Goal: Information Seeking & Learning: Learn about a topic

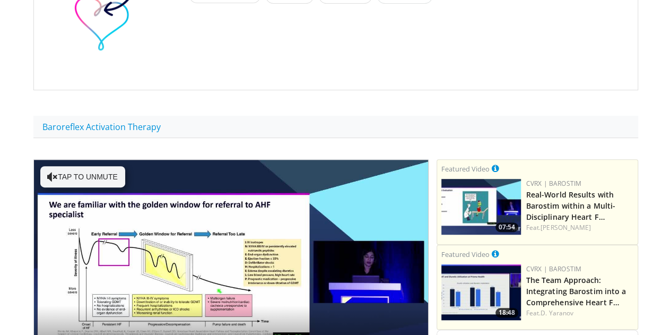
scroll to position [266, 0]
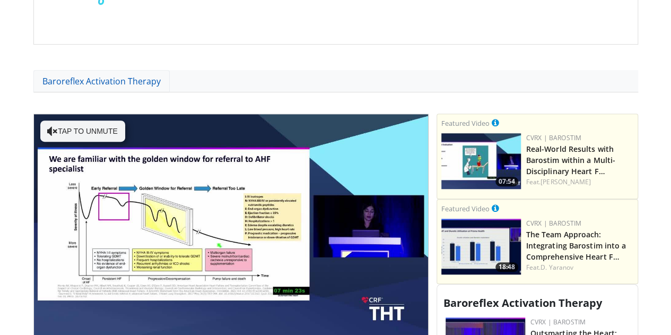
click at [105, 78] on link "Baroreflex Activation Therapy" at bounding box center [101, 81] width 136 height 22
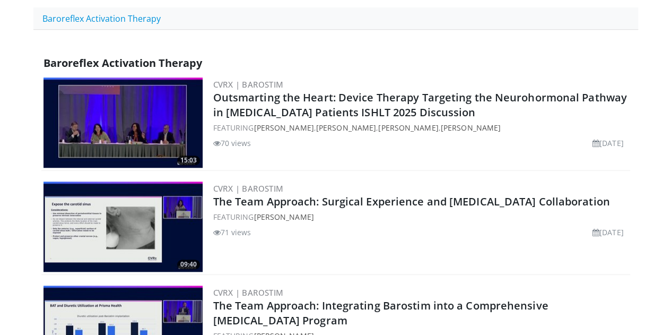
scroll to position [327, 0]
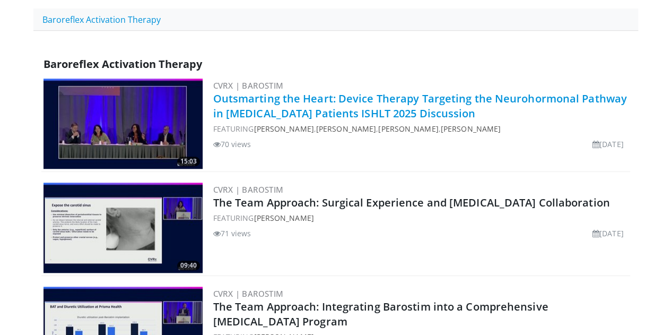
click at [246, 104] on link "Outsmarting the Heart: Device Therapy Targeting the Neurohormonal Pathway in [M…" at bounding box center [420, 105] width 414 height 29
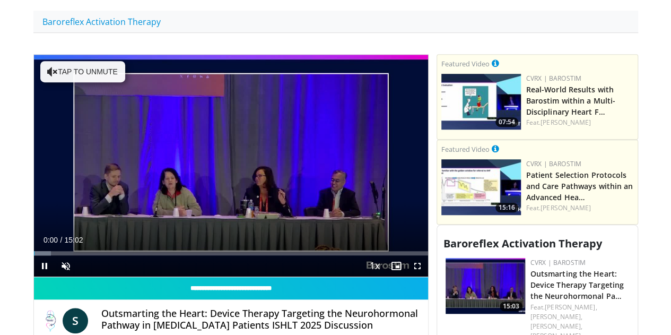
scroll to position [326, 0]
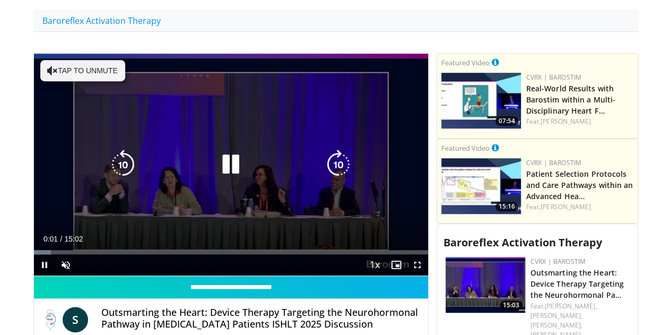
click at [40, 71] on button "Tap to unmute" at bounding box center [82, 70] width 85 height 21
click at [340, 178] on icon "Video Player" at bounding box center [339, 165] width 30 height 30
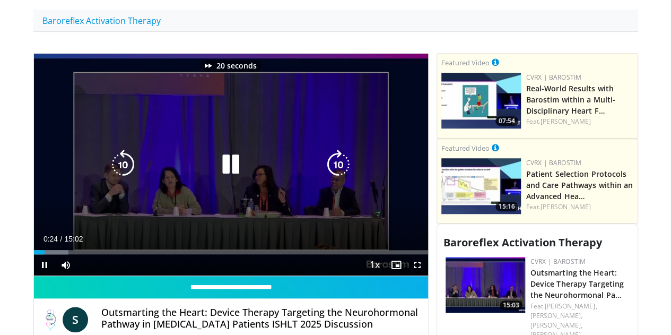
click at [340, 178] on icon "Video Player" at bounding box center [339, 165] width 30 height 30
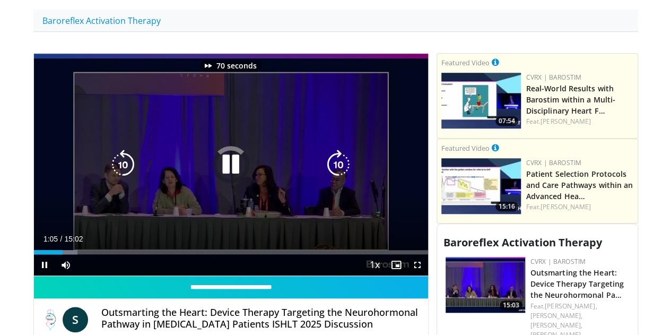
click at [340, 178] on icon "Video Player" at bounding box center [339, 165] width 30 height 30
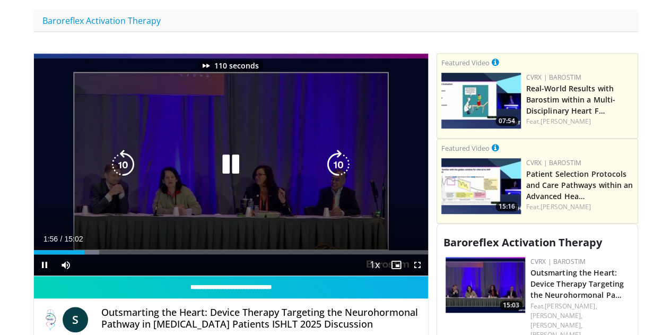
click at [340, 178] on icon "Video Player" at bounding box center [339, 165] width 30 height 30
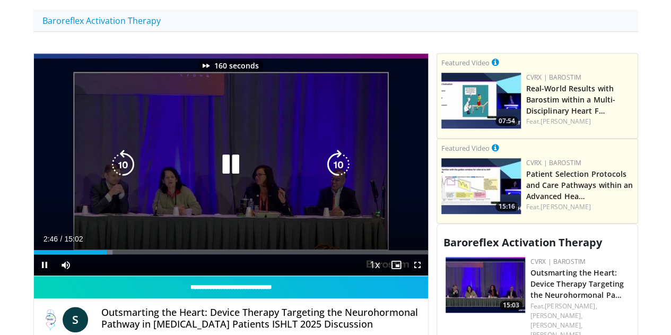
click at [340, 178] on icon "Video Player" at bounding box center [339, 165] width 30 height 30
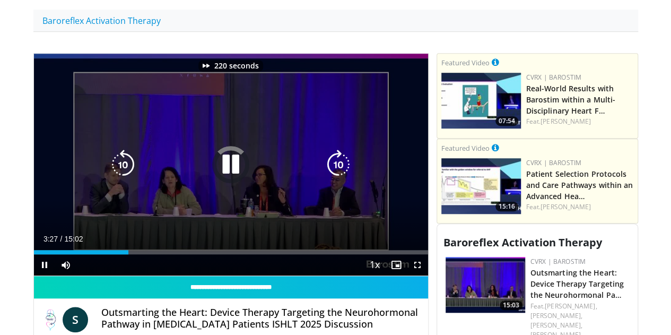
click at [340, 178] on icon "Video Player" at bounding box center [339, 165] width 30 height 30
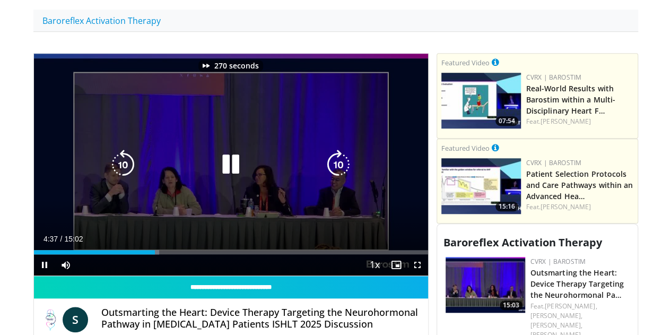
click at [340, 178] on icon "Video Player" at bounding box center [339, 165] width 30 height 30
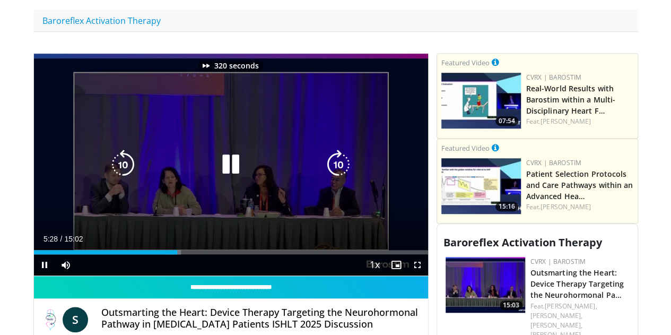
click at [340, 178] on icon "Video Player" at bounding box center [339, 165] width 30 height 30
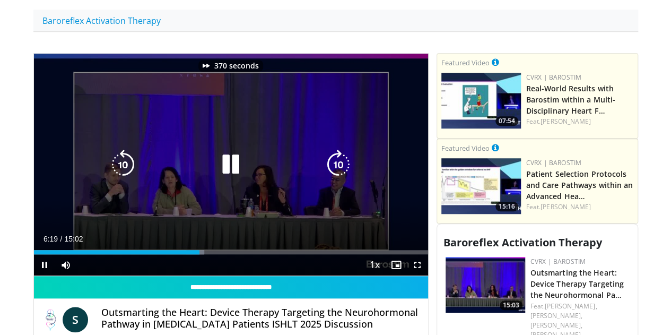
click at [340, 178] on icon "Video Player" at bounding box center [339, 165] width 30 height 30
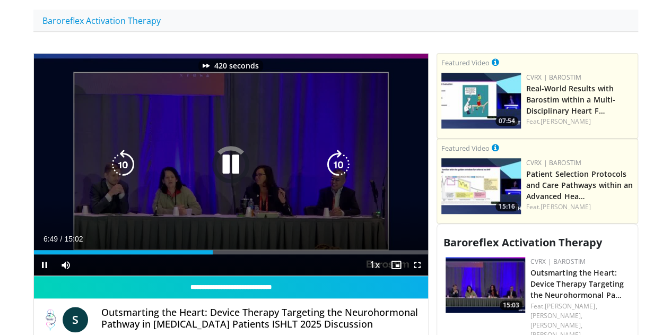
click at [340, 178] on icon "Video Player" at bounding box center [339, 165] width 30 height 30
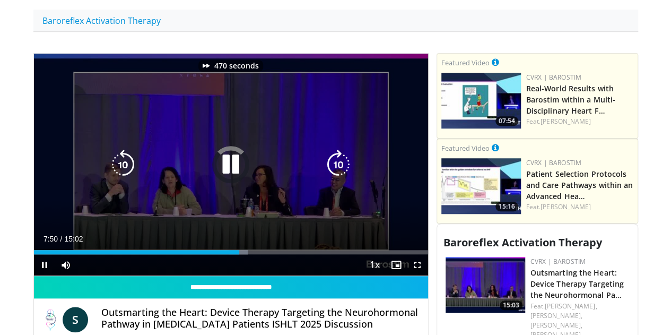
click at [340, 178] on icon "Video Player" at bounding box center [339, 165] width 30 height 30
click at [344, 165] on icon "Video Player" at bounding box center [339, 165] width 30 height 30
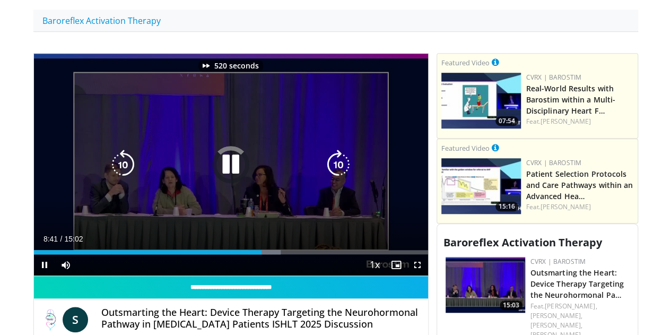
click at [344, 165] on icon "Video Player" at bounding box center [339, 165] width 30 height 30
click at [340, 174] on icon "Video Player" at bounding box center [339, 165] width 30 height 30
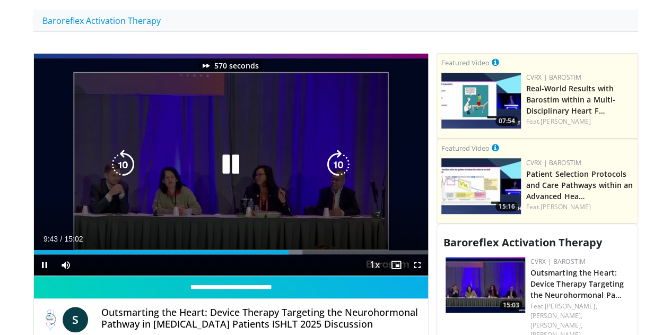
click at [340, 174] on icon "Video Player" at bounding box center [339, 165] width 30 height 30
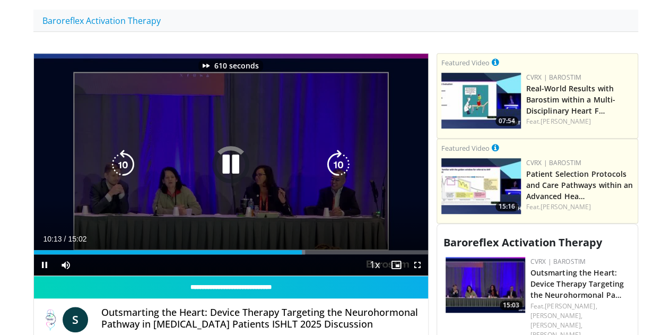
click at [340, 174] on icon "Video Player" at bounding box center [339, 165] width 30 height 30
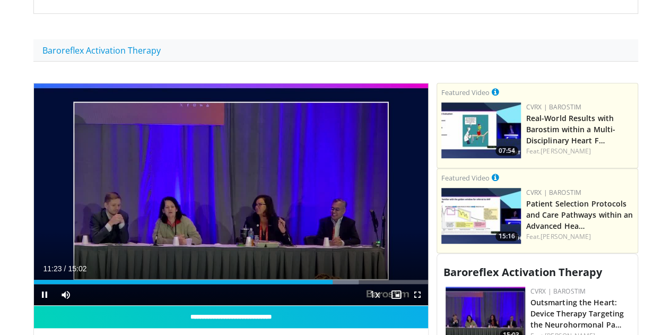
scroll to position [296, 0]
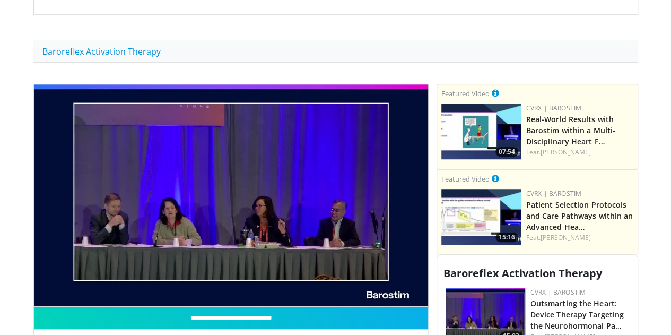
click at [517, 125] on img at bounding box center [482, 131] width 80 height 56
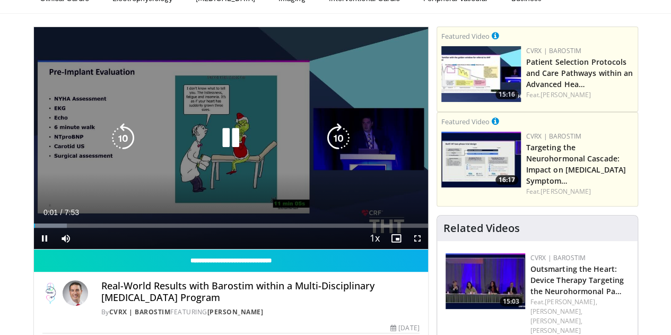
scroll to position [57, 0]
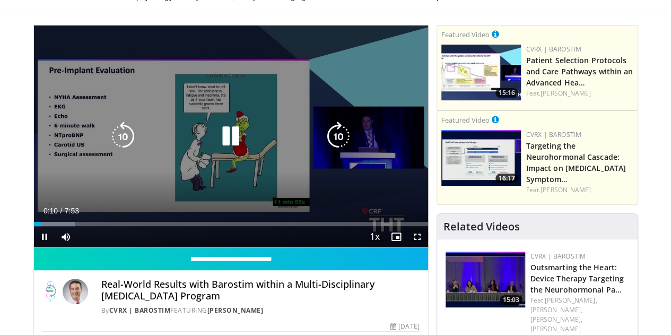
click at [339, 145] on icon "Video Player" at bounding box center [339, 137] width 30 height 30
click at [108, 144] on icon "Video Player" at bounding box center [123, 137] width 30 height 30
click at [331, 144] on icon "Video Player" at bounding box center [339, 137] width 30 height 30
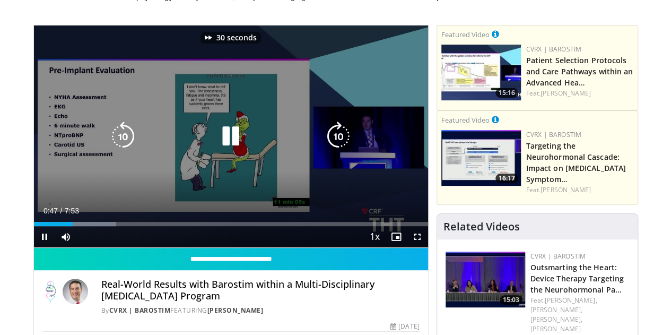
click at [331, 144] on icon "Video Player" at bounding box center [339, 137] width 30 height 30
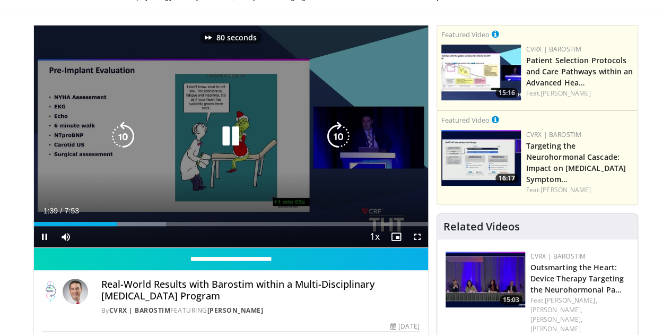
click at [331, 144] on icon "Video Player" at bounding box center [339, 137] width 30 height 30
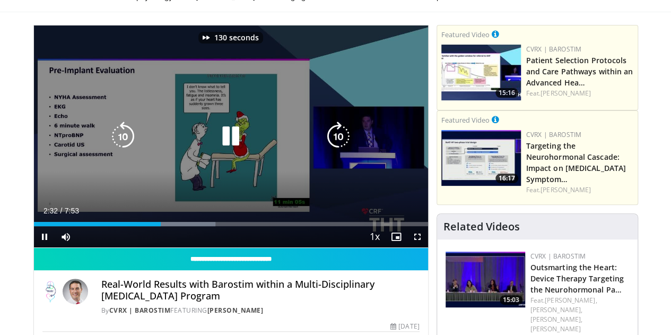
click at [331, 144] on icon "Video Player" at bounding box center [339, 137] width 30 height 30
click at [111, 140] on icon "Video Player" at bounding box center [123, 137] width 30 height 30
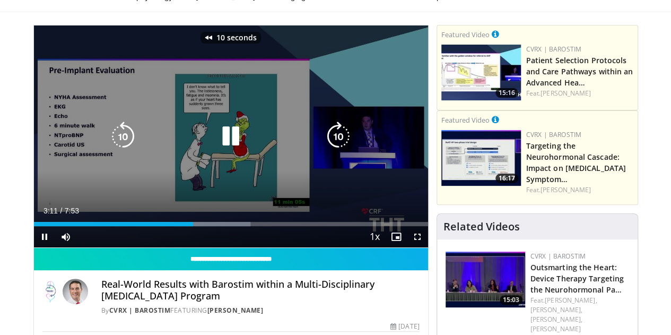
click at [111, 140] on icon "Video Player" at bounding box center [123, 137] width 30 height 30
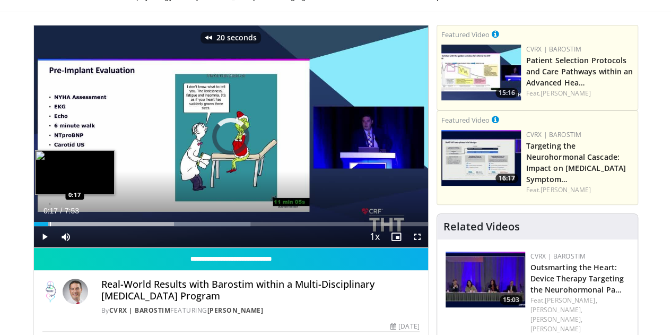
click at [50, 226] on div "Progress Bar" at bounding box center [50, 224] width 1 height 4
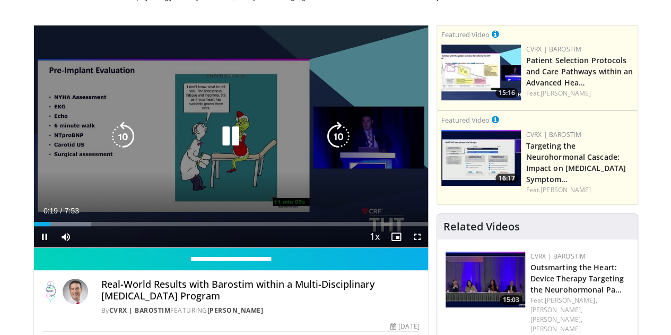
click at [108, 146] on icon "Video Player" at bounding box center [123, 137] width 30 height 30
click at [333, 141] on icon "Video Player" at bounding box center [339, 137] width 30 height 30
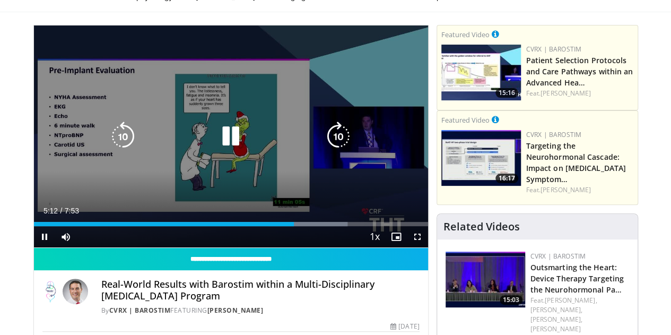
click at [216, 135] on icon "Video Player" at bounding box center [231, 137] width 30 height 30
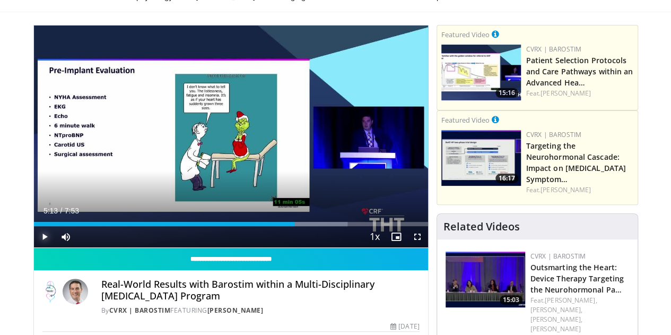
click at [34, 247] on span "Video Player" at bounding box center [44, 236] width 21 height 21
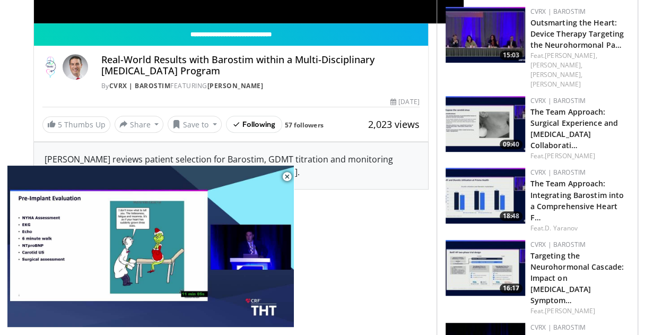
scroll to position [304, 0]
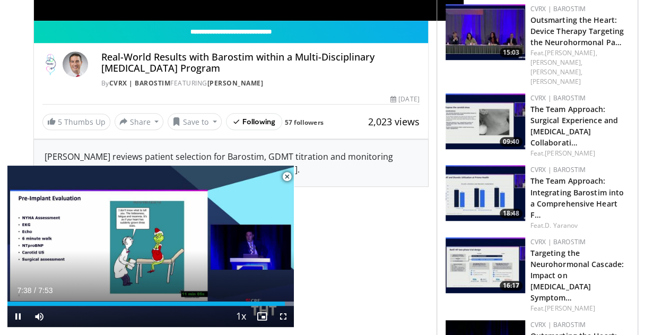
click at [287, 176] on span "Video Player" at bounding box center [287, 176] width 21 height 21
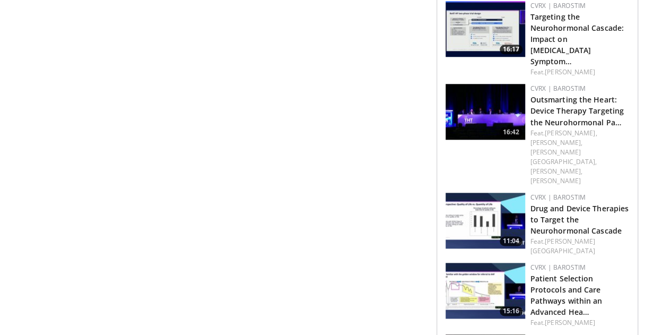
scroll to position [540, 0]
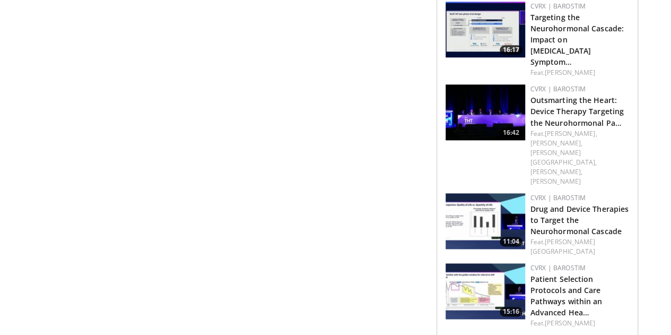
click at [487, 263] on img at bounding box center [486, 291] width 80 height 56
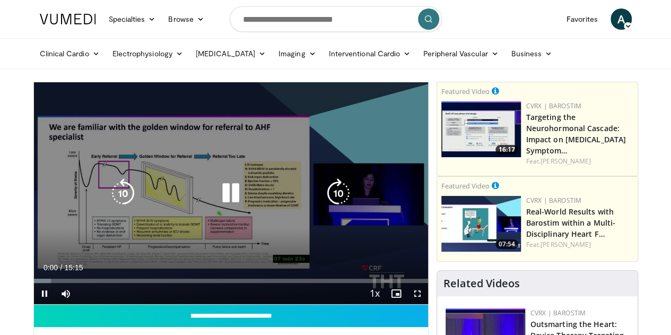
click at [348, 203] on icon "Video Player" at bounding box center [339, 193] width 30 height 30
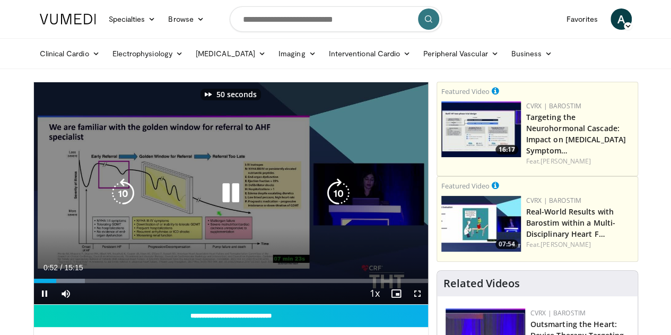
click at [348, 203] on icon "Video Player" at bounding box center [339, 193] width 30 height 30
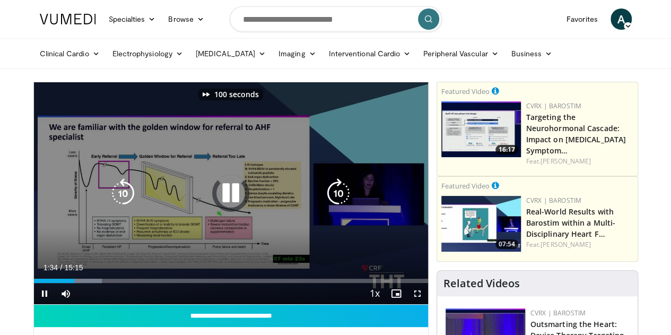
click at [348, 203] on icon "Video Player" at bounding box center [339, 193] width 30 height 30
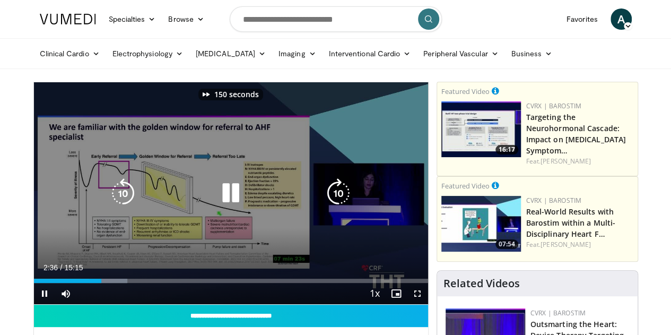
click at [348, 203] on icon "Video Player" at bounding box center [339, 193] width 30 height 30
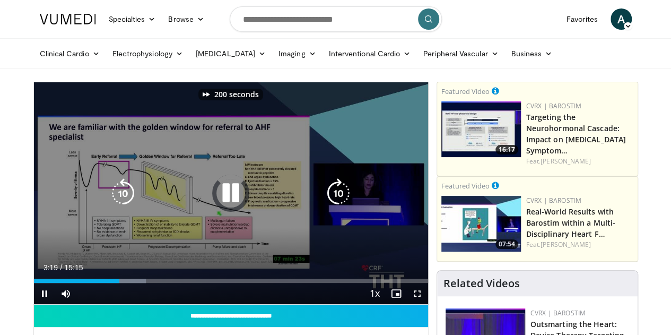
click at [348, 203] on icon "Video Player" at bounding box center [339, 193] width 30 height 30
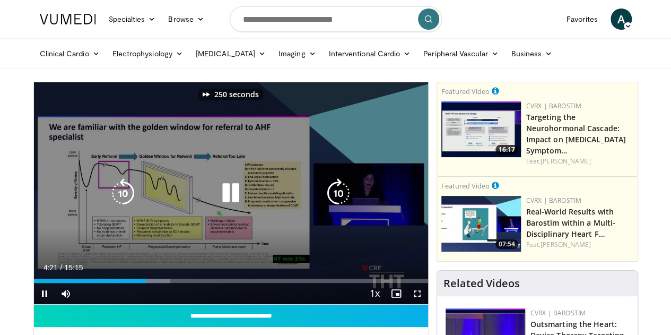
click at [348, 203] on icon "Video Player" at bounding box center [339, 193] width 30 height 30
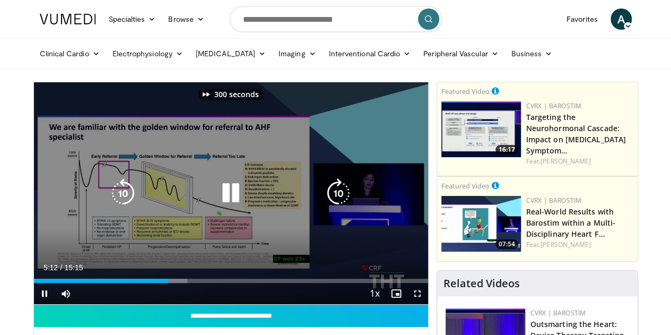
click at [348, 203] on icon "Video Player" at bounding box center [339, 193] width 30 height 30
click at [110, 202] on icon "Video Player" at bounding box center [123, 193] width 30 height 30
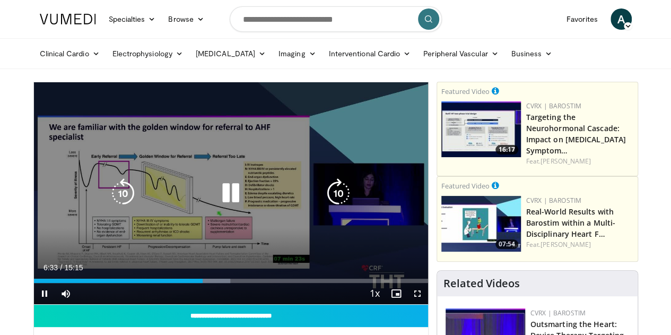
click at [108, 202] on icon "Video Player" at bounding box center [123, 193] width 30 height 30
click at [109, 201] on icon "Video Player" at bounding box center [123, 193] width 30 height 30
click at [225, 202] on icon "Video Player" at bounding box center [231, 193] width 30 height 30
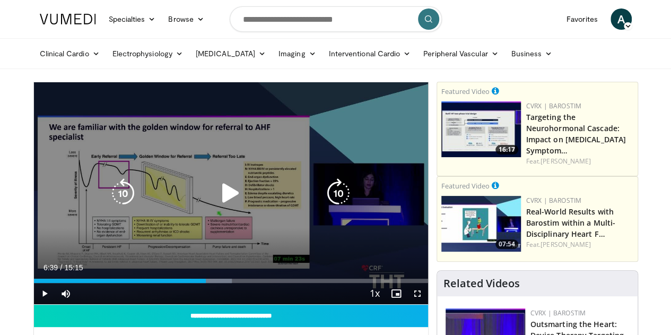
click at [229, 204] on icon "Video Player" at bounding box center [231, 193] width 30 height 30
click at [335, 202] on icon "Video Player" at bounding box center [339, 193] width 30 height 30
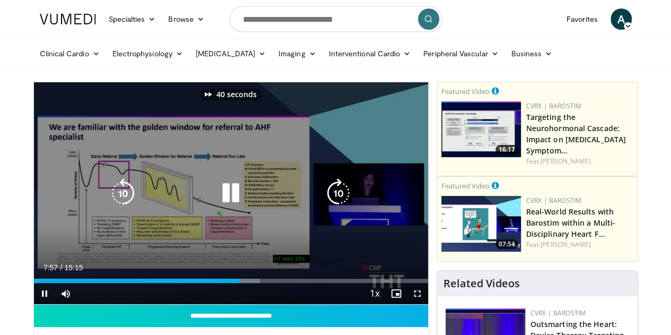
click at [335, 202] on icon "Video Player" at bounding box center [339, 193] width 30 height 30
click at [216, 204] on icon "Video Player" at bounding box center [231, 193] width 30 height 30
click at [206, 202] on div "Video Player" at bounding box center [231, 193] width 237 height 21
click at [217, 202] on icon "Video Player" at bounding box center [231, 193] width 30 height 30
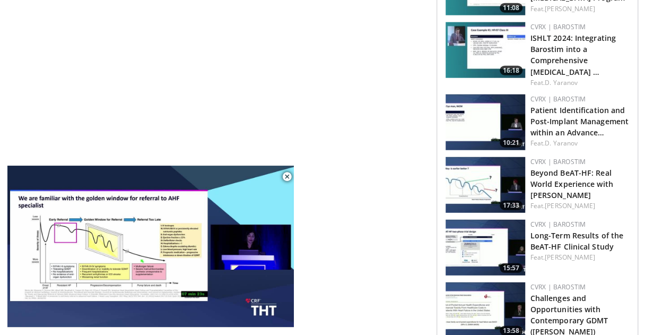
scroll to position [1311, 0]
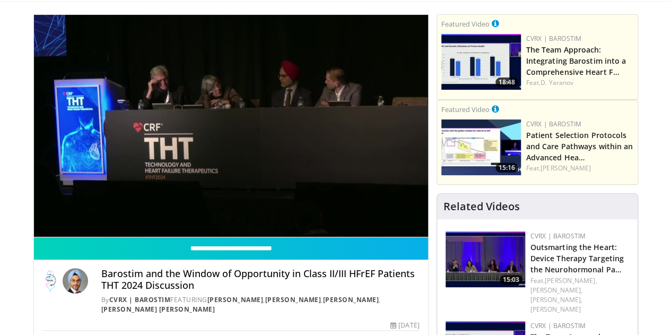
scroll to position [67, 0]
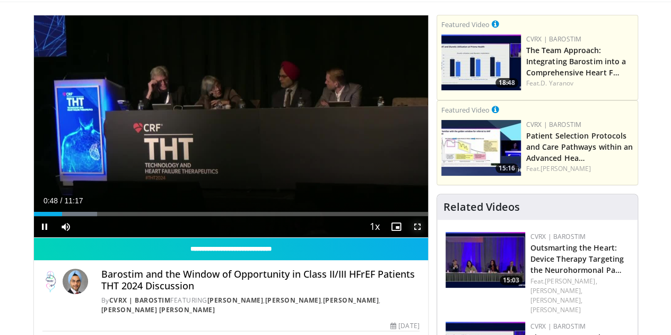
click at [427, 237] on span "Video Player" at bounding box center [417, 226] width 21 height 21
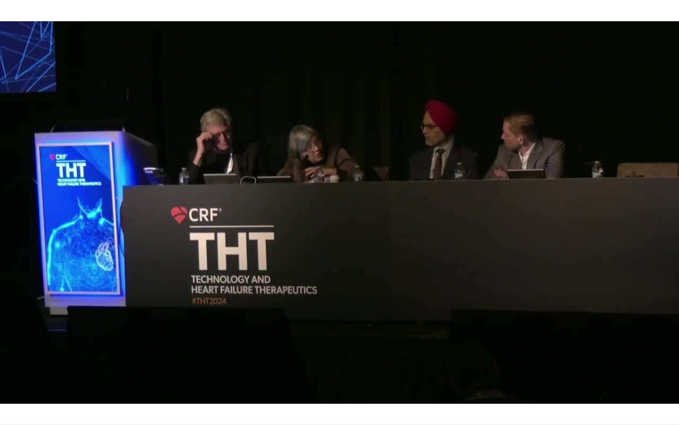
click at [422, 320] on div "10 seconds Tap to unmute" at bounding box center [339, 212] width 679 height 424
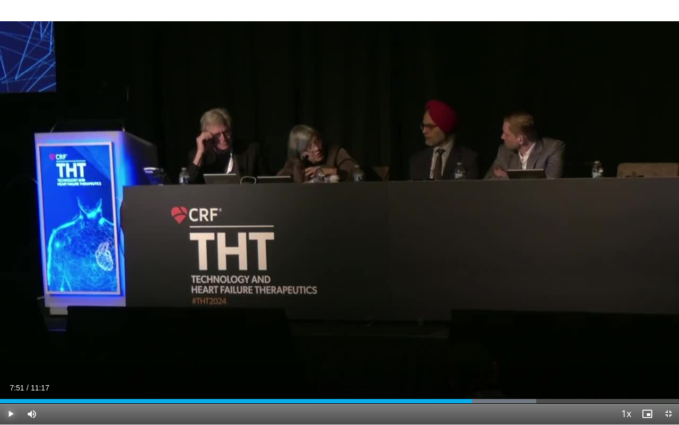
click at [10, 334] on span "Video Player" at bounding box center [10, 413] width 21 height 21
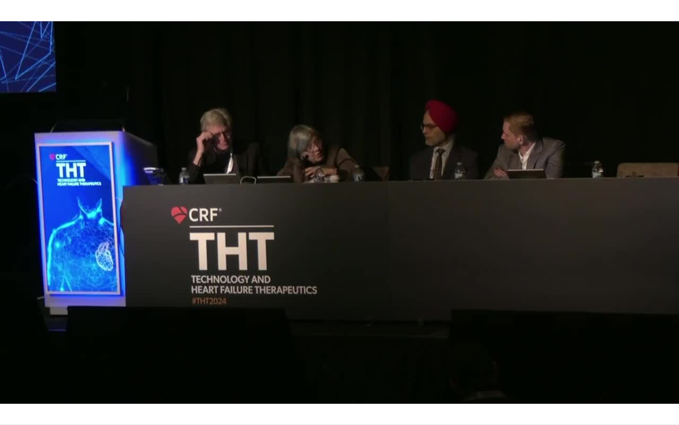
click at [283, 39] on div "10 seconds Tap to unmute" at bounding box center [339, 212] width 679 height 424
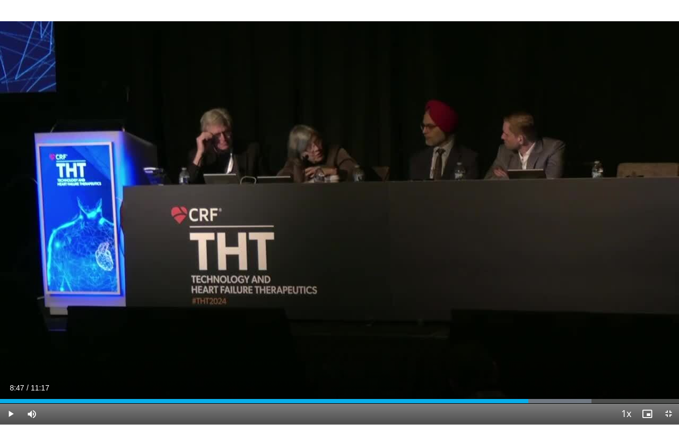
click at [283, 39] on div "10 seconds Tap to unmute" at bounding box center [339, 212] width 679 height 424
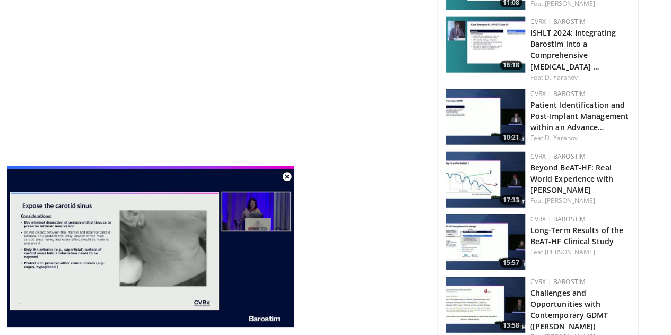
scroll to position [1315, 0]
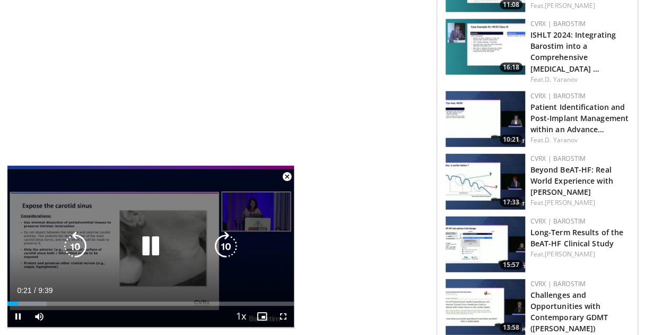
click at [148, 240] on icon "Video Player" at bounding box center [151, 246] width 30 height 30
